Goal: Task Accomplishment & Management: Manage account settings

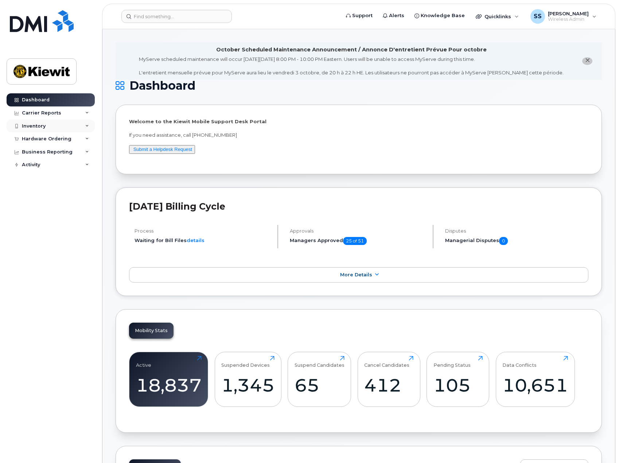
click at [64, 128] on div "Inventory" at bounding box center [51, 126] width 88 height 13
click at [61, 127] on div "Inventory" at bounding box center [51, 126] width 88 height 13
click at [61, 117] on div "Carrier Reports" at bounding box center [51, 112] width 88 height 13
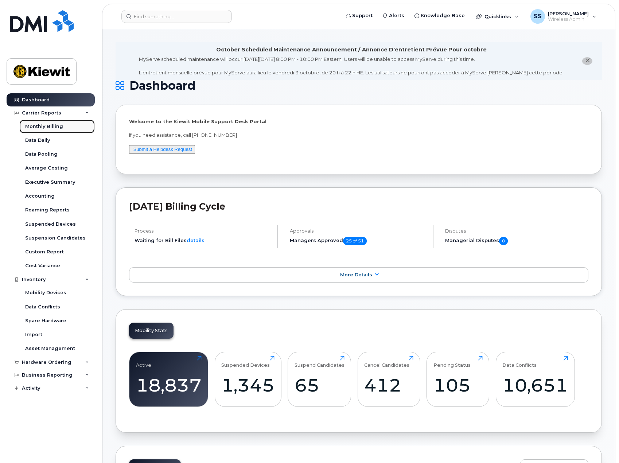
click at [46, 125] on div "Monthly Billing" at bounding box center [44, 126] width 38 height 7
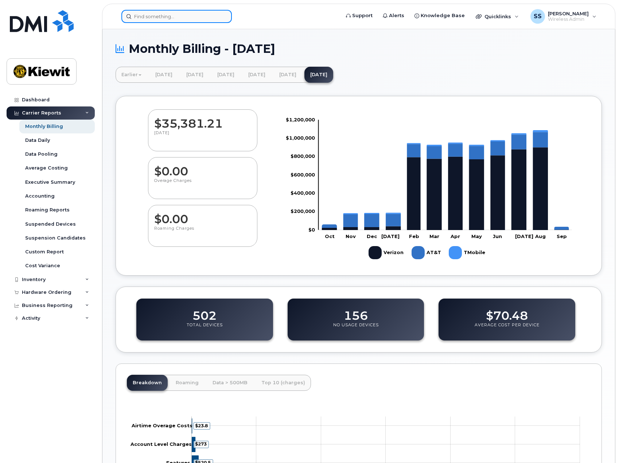
click at [169, 20] on input at bounding box center [176, 16] width 110 height 13
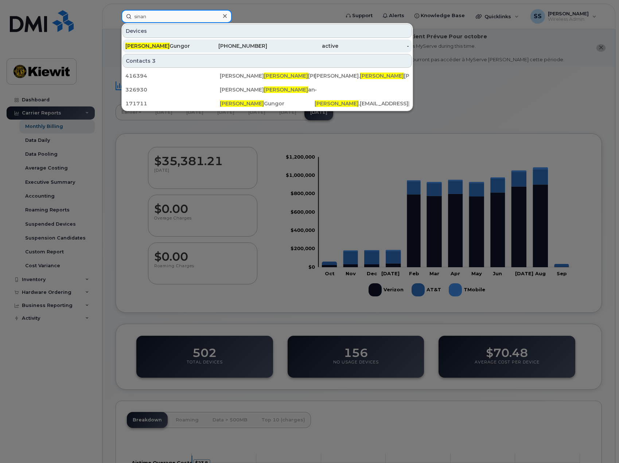
type input "sinan"
click at [176, 46] on div "Sinan Gungor" at bounding box center [160, 45] width 71 height 7
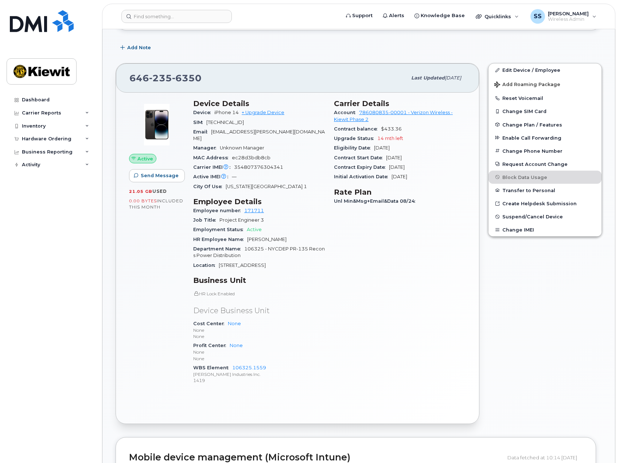
scroll to position [146, 0]
click at [370, 199] on span "Unl Min&Msg+Email&Data 08/24" at bounding box center [376, 200] width 85 height 5
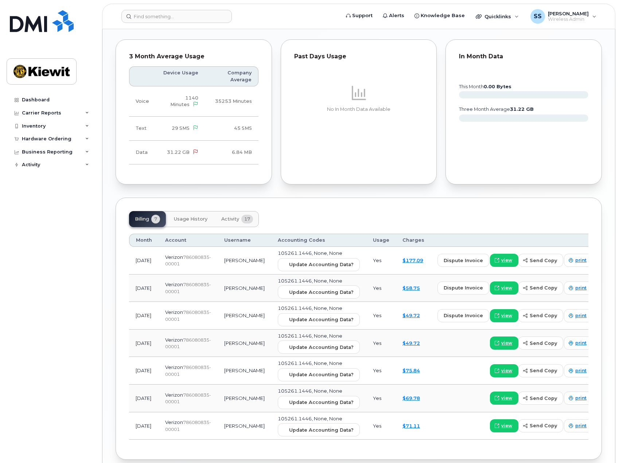
scroll to position [709, 0]
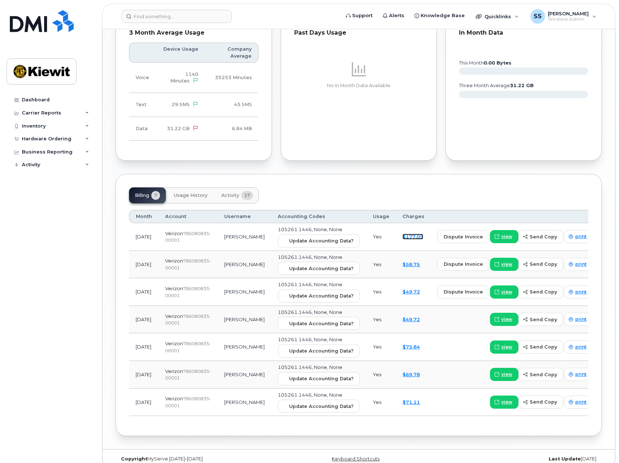
click at [411, 234] on link "$177.09" at bounding box center [412, 237] width 21 height 6
click at [408, 234] on link "$177.09" at bounding box center [412, 237] width 21 height 6
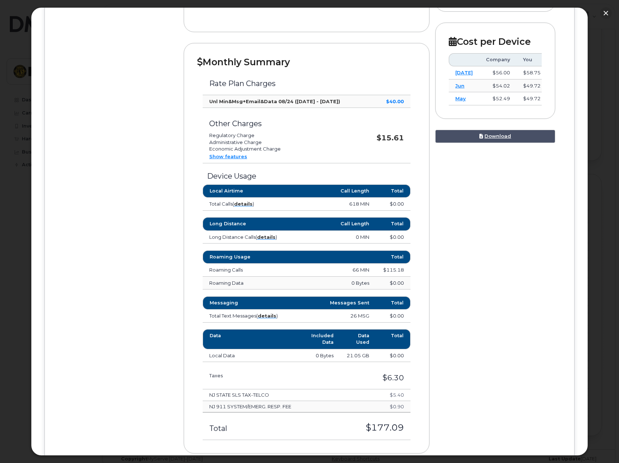
scroll to position [182, 0]
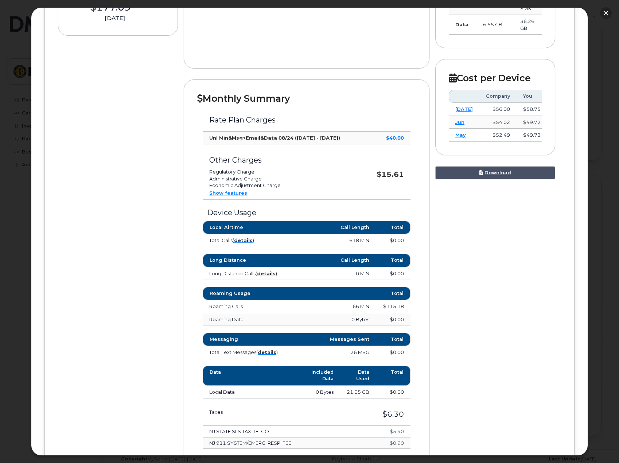
click at [600, 11] on button "button" at bounding box center [606, 13] width 12 height 12
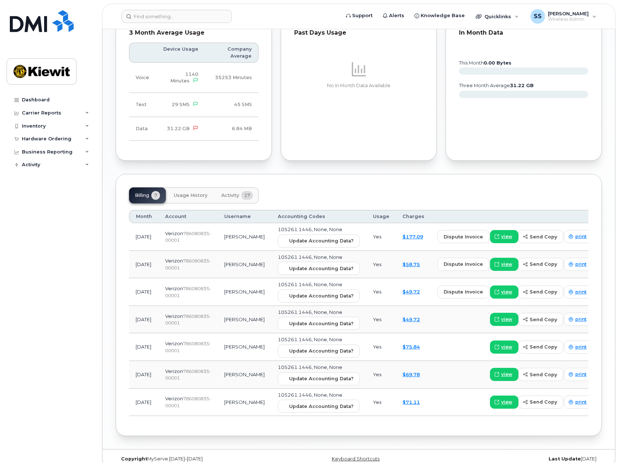
drag, startPoint x: 410, startPoint y: 387, endPoint x: 408, endPoint y: 392, distance: 4.6
click at [409, 391] on td "$71.11" at bounding box center [413, 403] width 35 height 28
click at [408, 399] on link "$71.11" at bounding box center [410, 402] width 17 height 6
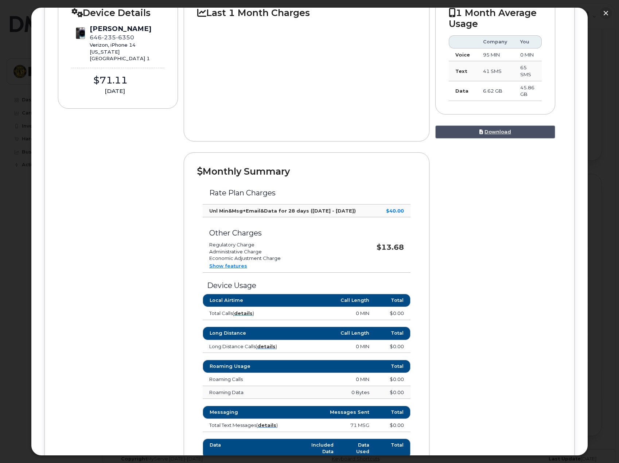
scroll to position [146, 0]
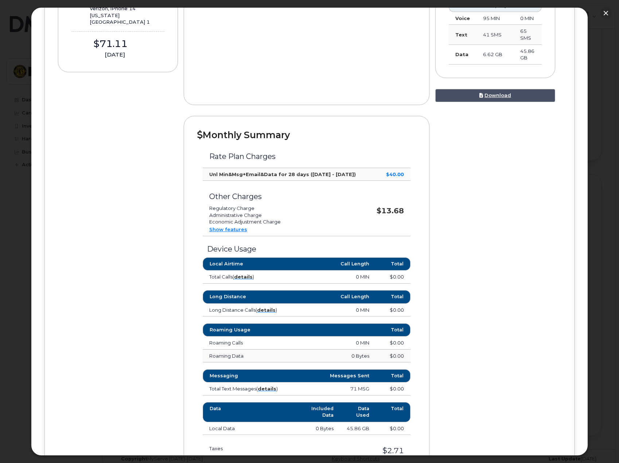
click at [235, 227] on link "Show features" at bounding box center [228, 229] width 38 height 6
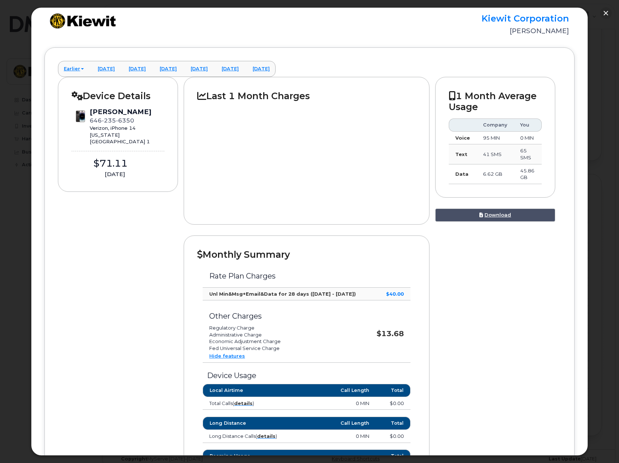
scroll to position [0, 0]
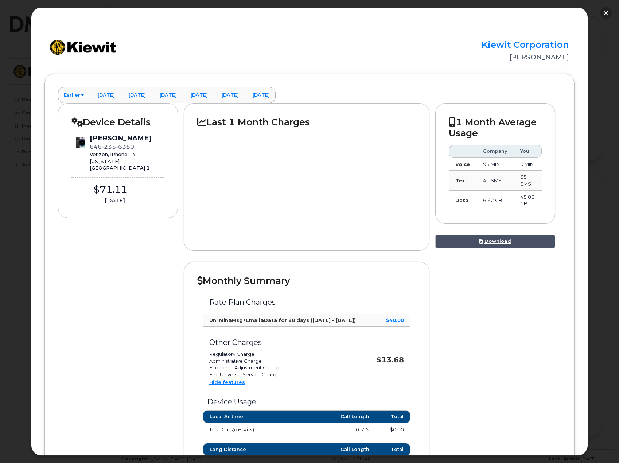
click at [607, 13] on button "button" at bounding box center [606, 13] width 12 height 12
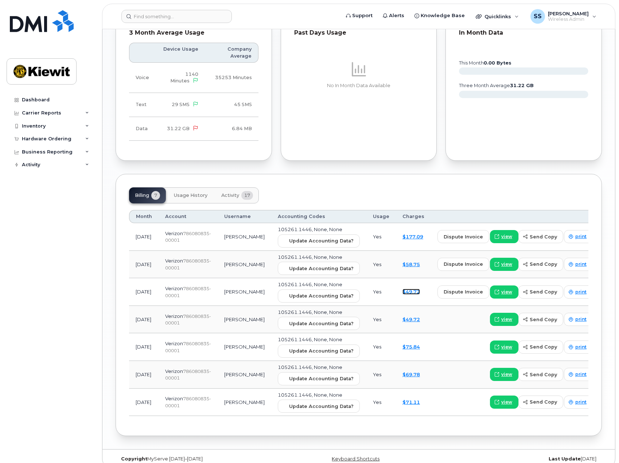
click at [408, 289] on link "$49.72" at bounding box center [410, 292] width 17 height 6
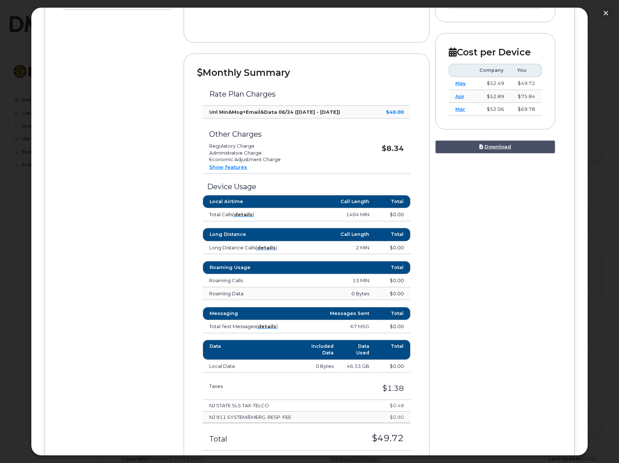
scroll to position [219, 0]
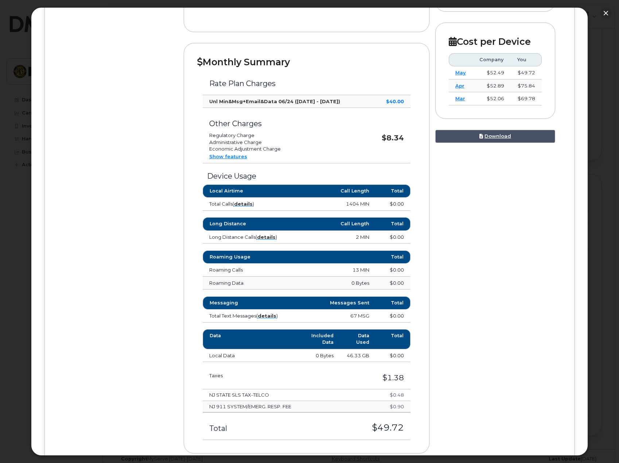
click at [233, 154] on link "Show features" at bounding box center [228, 156] width 38 height 6
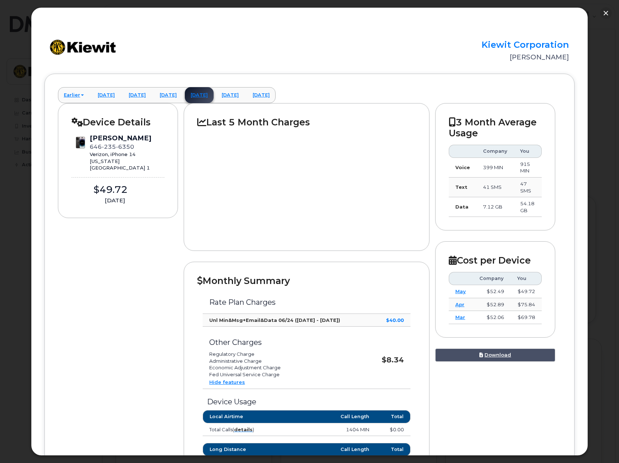
scroll to position [381, 0]
click at [605, 14] on button "button" at bounding box center [606, 13] width 12 height 12
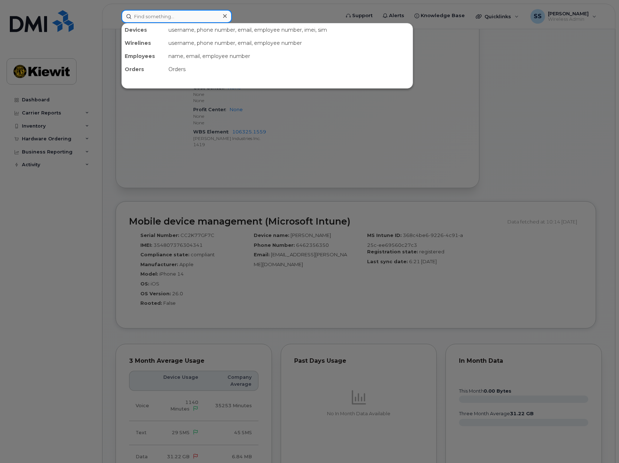
click at [146, 13] on input at bounding box center [176, 16] width 110 height 13
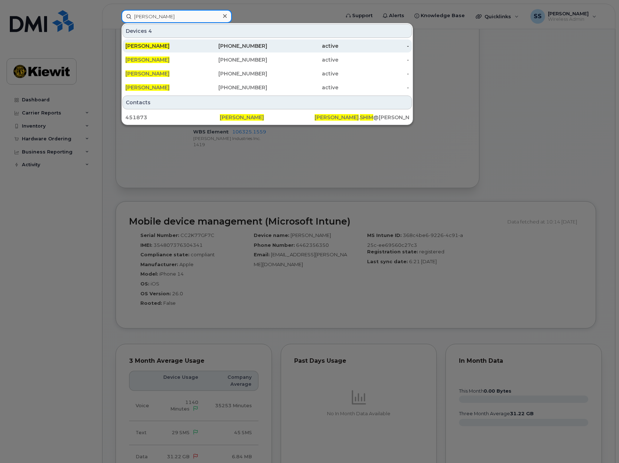
type input "steven shim"
click at [201, 49] on div "201-820-7206" at bounding box center [231, 45] width 71 height 13
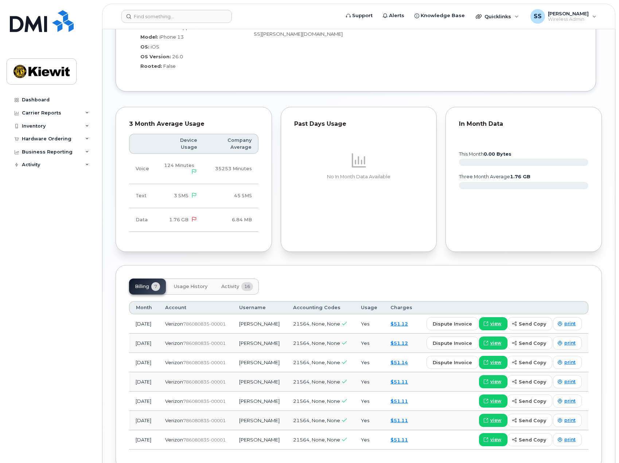
scroll to position [713, 0]
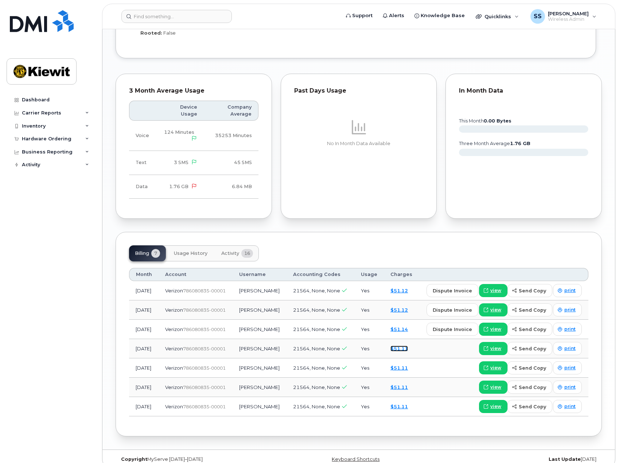
click at [402, 346] on link "$51.11" at bounding box center [398, 349] width 17 height 6
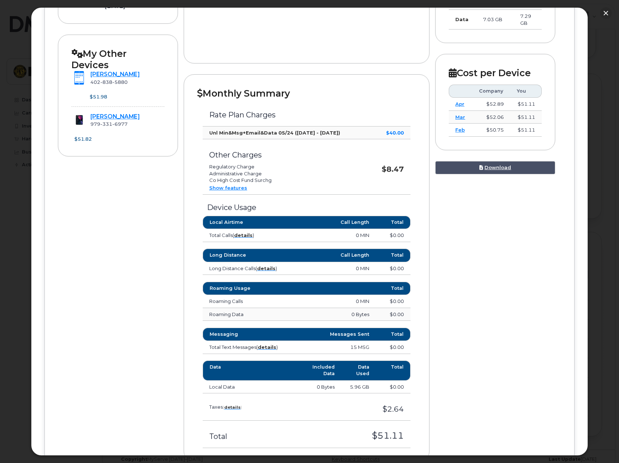
scroll to position [238, 0]
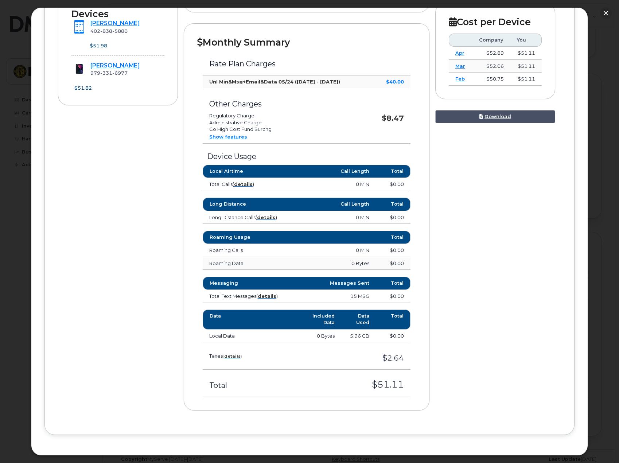
click at [239, 134] on link "Show features" at bounding box center [228, 137] width 38 height 6
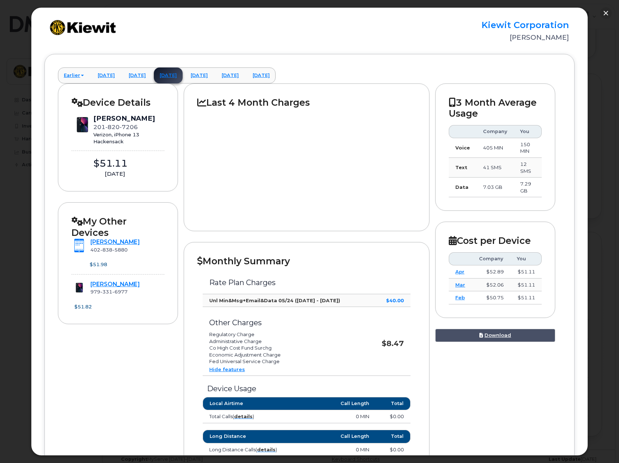
scroll to position [0, 0]
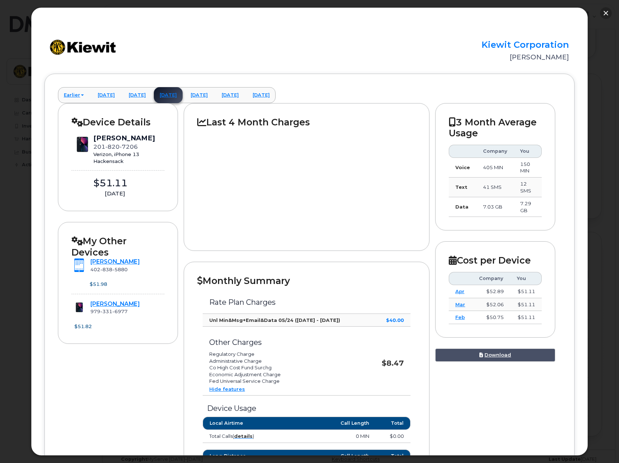
click at [603, 18] on div "× Kiewit Corporation Steven Shim Earlier February 2025 March 2025 April 2025 Ma…" at bounding box center [309, 231] width 619 height 463
click at [605, 14] on button "button" at bounding box center [606, 13] width 12 height 12
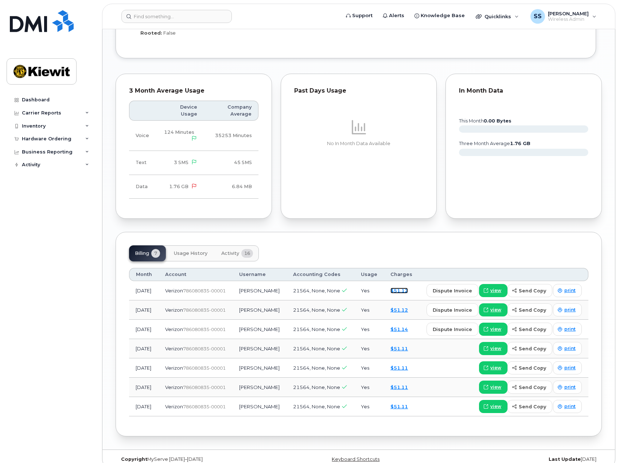
click at [404, 288] on link "$51.12" at bounding box center [398, 291] width 17 height 6
click at [403, 288] on link "$51.12" at bounding box center [398, 291] width 17 height 6
click at [192, 13] on input at bounding box center [176, 16] width 110 height 13
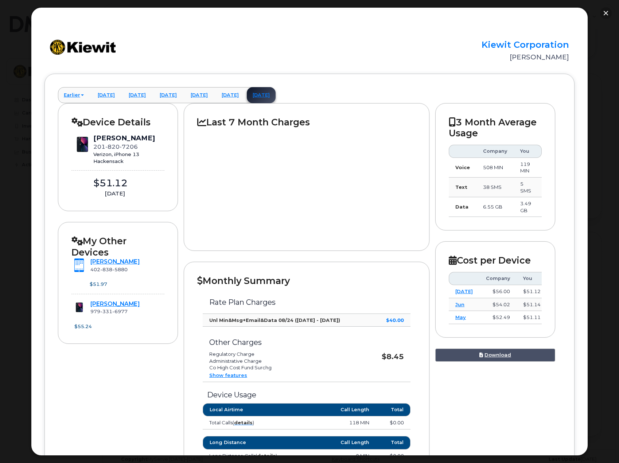
type input "luke cioc"
click at [606, 12] on button "button" at bounding box center [606, 13] width 12 height 12
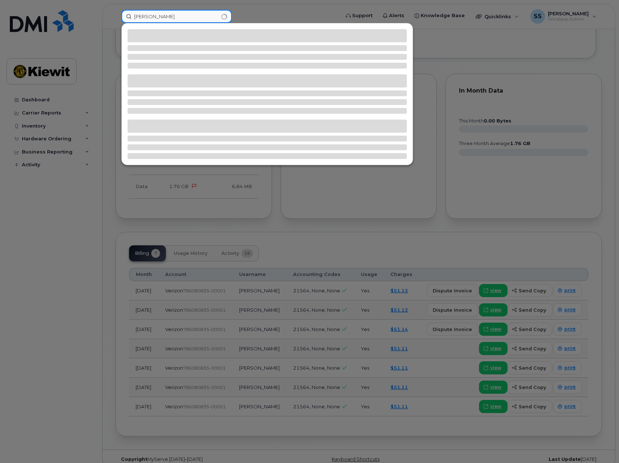
click at [164, 16] on input "luke cioc" at bounding box center [176, 16] width 110 height 13
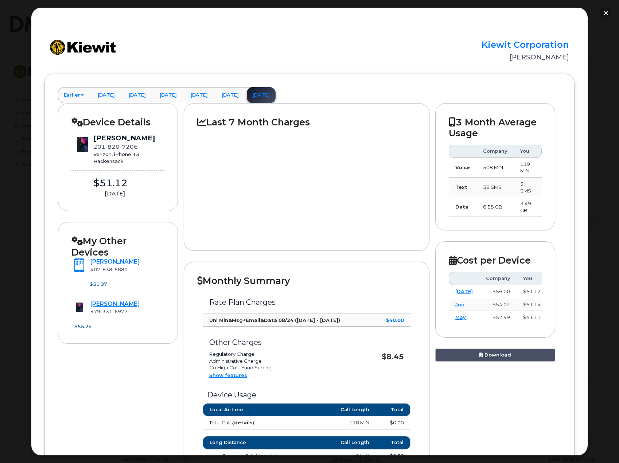
click at [603, 13] on button "button" at bounding box center [606, 13] width 12 height 12
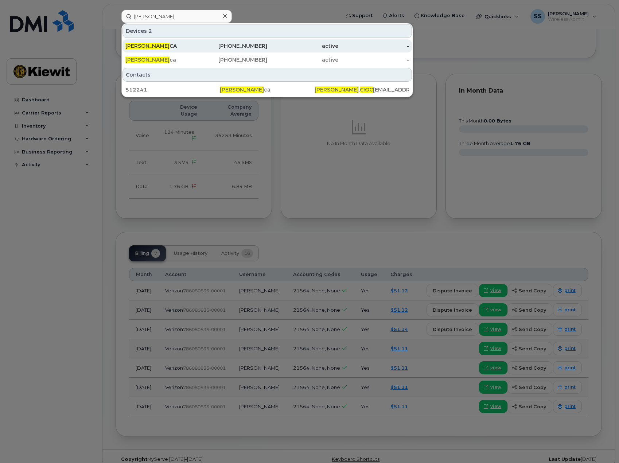
click at [185, 47] on div "LUKE CIOC CA" at bounding box center [160, 45] width 71 height 7
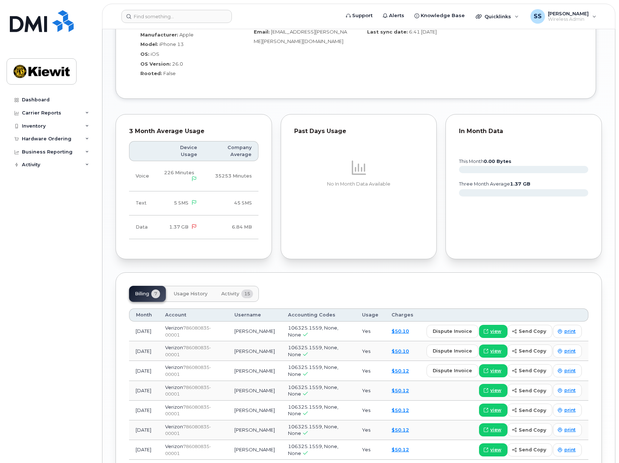
scroll to position [655, 0]
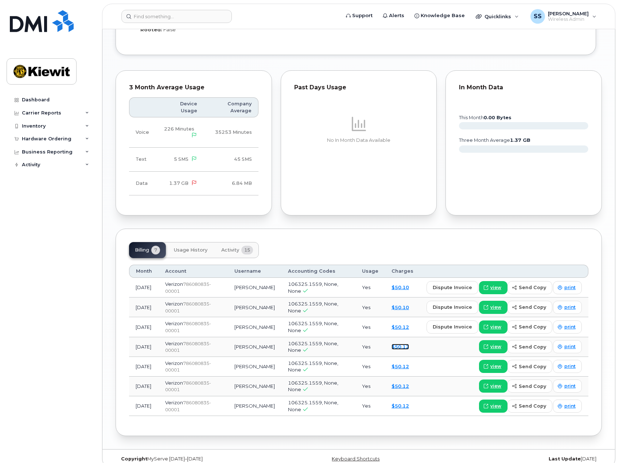
click at [407, 344] on link "$50.12" at bounding box center [399, 347] width 17 height 6
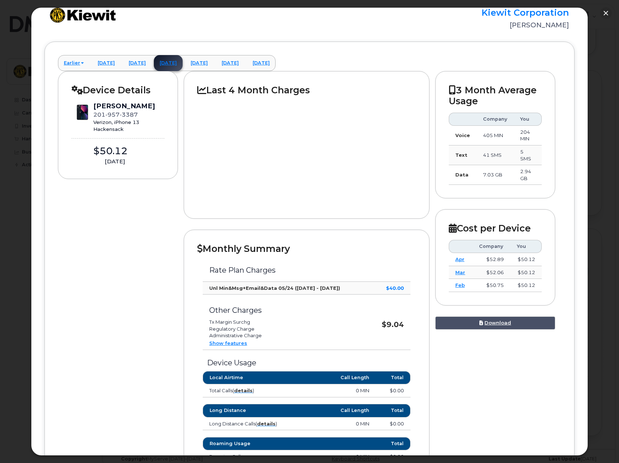
scroll to position [0, 0]
